Goal: Task Accomplishment & Management: Use online tool/utility

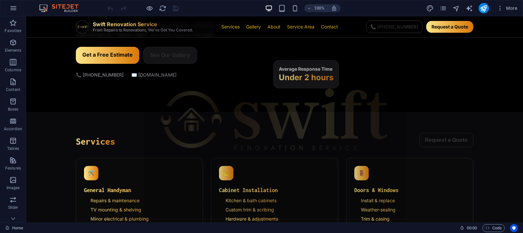
scroll to position [180, 0]
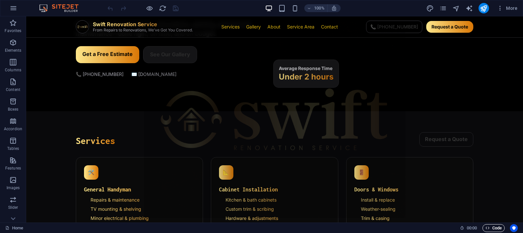
click at [470, 209] on span "Code" at bounding box center [493, 228] width 16 height 8
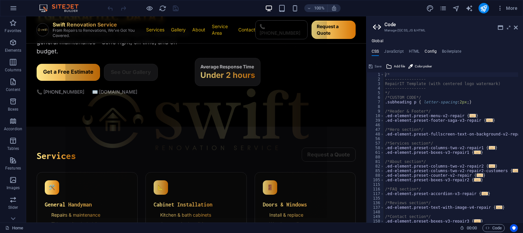
click at [425, 50] on h4 "Config" at bounding box center [430, 52] width 12 height 7
type textarea "$color-background: #ffffff;"
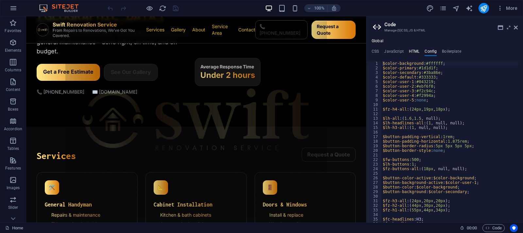
click at [414, 49] on h4 "HTML" at bounding box center [414, 52] width 11 height 7
type textarea "<a href="#main-content" class="button wv-link-content">Skip to main content</a>"
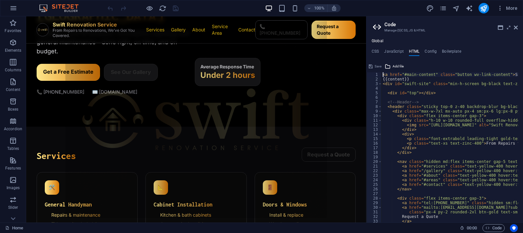
type textarea "</script> </div>"
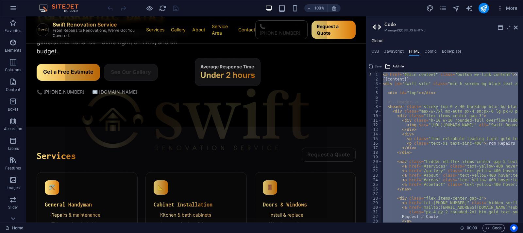
click at [426, 98] on div "< a href = "#main-content" class = "button wv-link-content" > Skip to main cont…" at bounding box center [449, 147] width 137 height 150
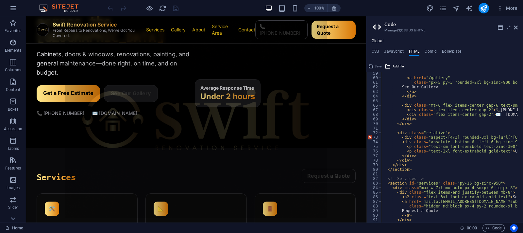
scroll to position [267, 0]
type textarea "</section>"
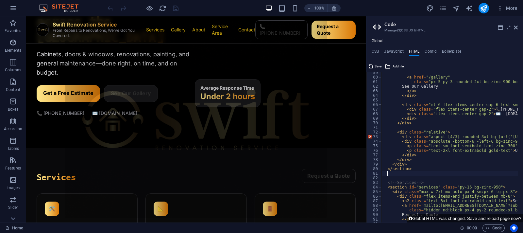
paste textarea
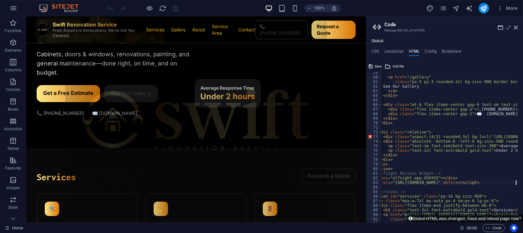
scroll to position [0, 19]
click at [164, 9] on icon "reload" at bounding box center [163, 9] width 8 height 8
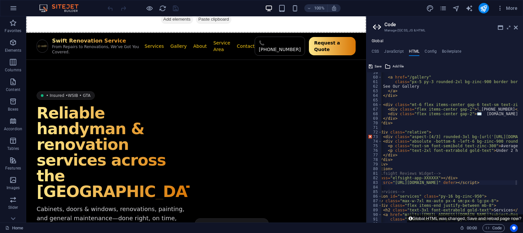
scroll to position [37, 0]
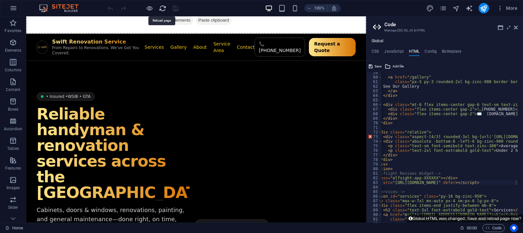
click at [161, 6] on icon "reload" at bounding box center [163, 9] width 8 height 8
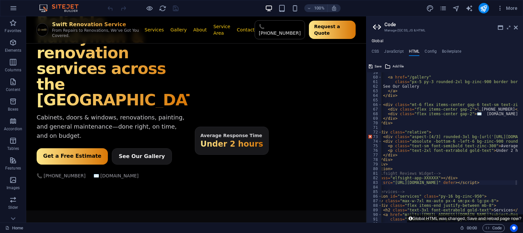
scroll to position [130, 0]
type textarea "</script> </div>"
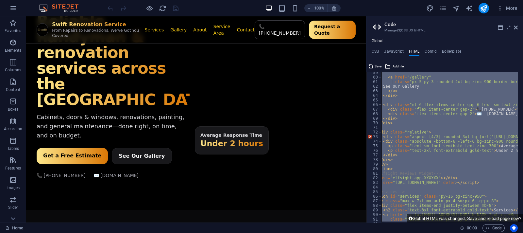
scroll to position [0, 3]
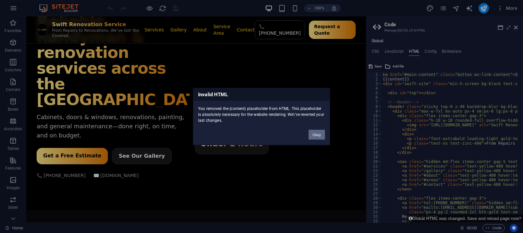
click at [315, 134] on button "Okay" at bounding box center [316, 135] width 16 height 10
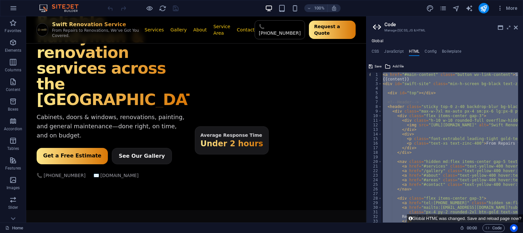
paste textarea
type textarea "</div>"
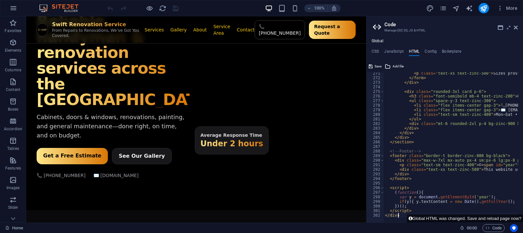
scroll to position [1236, 0]
click at [162, 8] on icon "reload" at bounding box center [163, 9] width 8 height 8
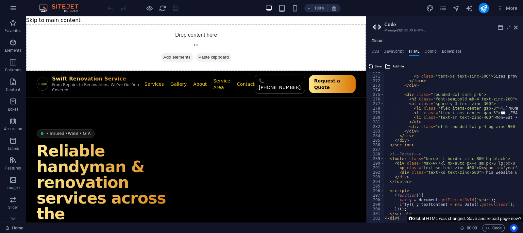
scroll to position [1234, 0]
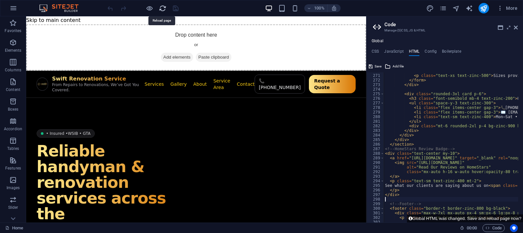
click at [164, 8] on icon "reload" at bounding box center [163, 9] width 8 height 8
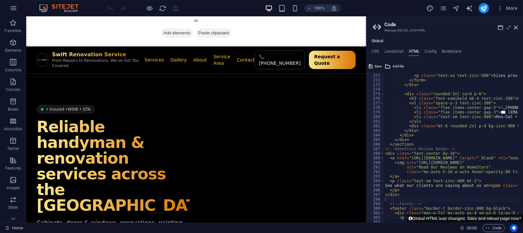
scroll to position [26, 0]
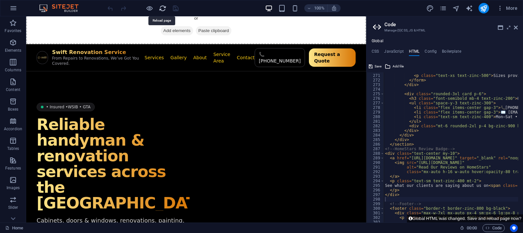
click at [162, 6] on icon "reload" at bounding box center [163, 9] width 8 height 8
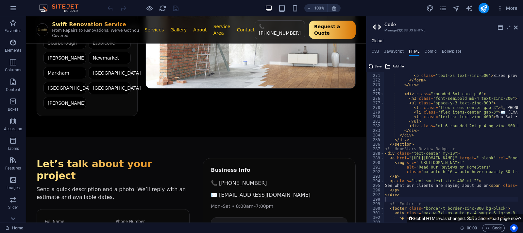
scroll to position [774, 0]
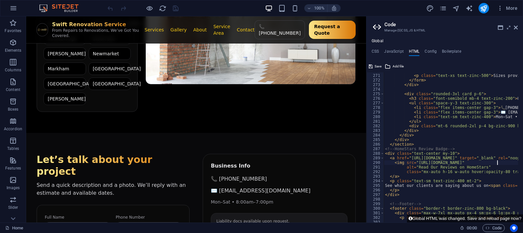
type textarea "</script> </div>"
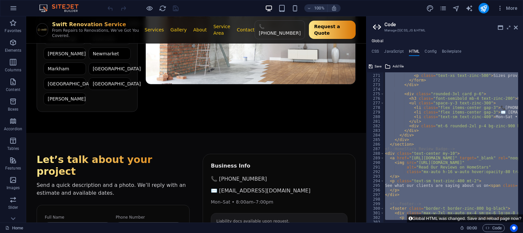
paste textarea
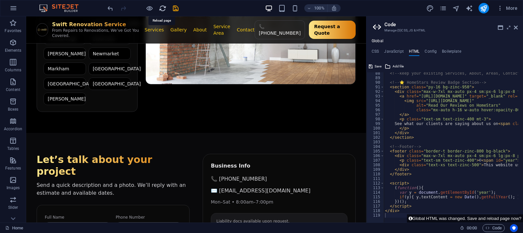
click at [162, 6] on icon "reload" at bounding box center [163, 9] width 8 height 8
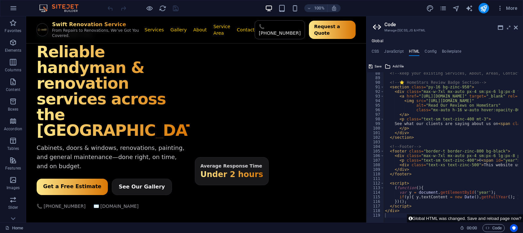
scroll to position [86, 0]
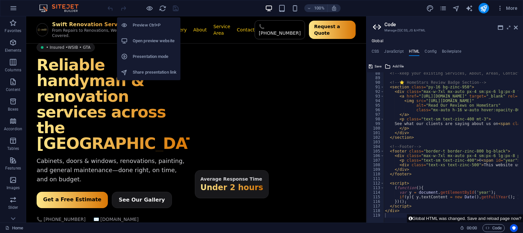
click at [148, 41] on h6 "Open preview website" at bounding box center [155, 41] width 44 height 8
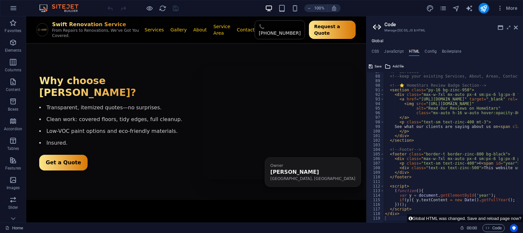
scroll to position [396, 0]
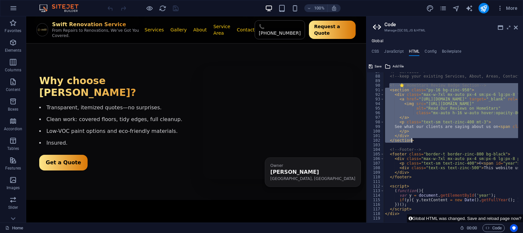
drag, startPoint x: 389, startPoint y: 86, endPoint x: 416, endPoint y: 141, distance: 61.7
type textarea "</div> </section>"
paste textarea
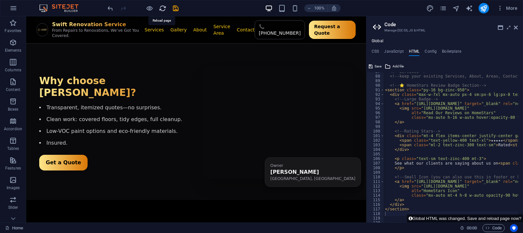
click at [163, 9] on icon "reload" at bounding box center [163, 9] width 8 height 8
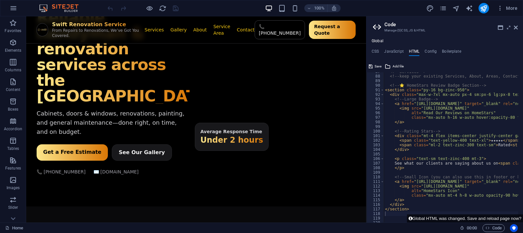
scroll to position [135, 0]
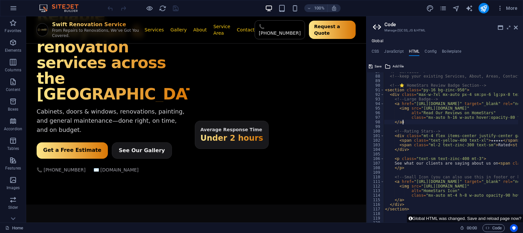
type textarea "</div>"
